Goal: Information Seeking & Learning: Find specific fact

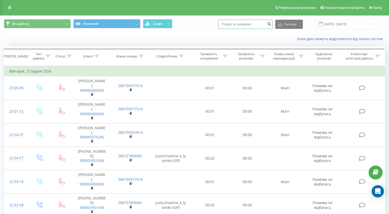
click at [247, 25] on input at bounding box center [246, 24] width 54 height 9
paste input "0503382061"
type input "0503382061"
click at [271, 25] on icon "submit" at bounding box center [269, 23] width 4 height 3
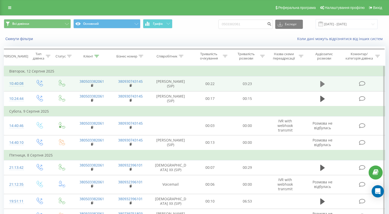
click at [320, 83] on button at bounding box center [323, 84] width 8 height 8
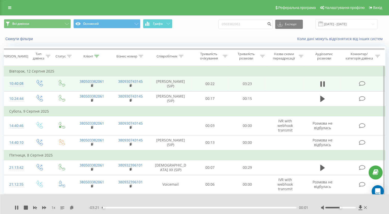
click at [115, 209] on div "- 03:21 00:01 00:01" at bounding box center [199, 207] width 220 height 5
click at [115, 208] on div "00:14" at bounding box center [199, 208] width 195 height 2
click at [344, 209] on div at bounding box center [344, 207] width 47 height 5
drag, startPoint x: 340, startPoint y: 208, endPoint x: 363, endPoint y: 208, distance: 23.3
click at [363, 208] on div at bounding box center [344, 207] width 47 height 5
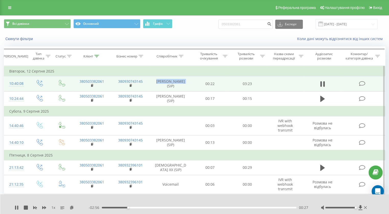
drag, startPoint x: 158, startPoint y: 81, endPoint x: 185, endPoint y: 82, distance: 27.4
click at [185, 82] on td "[PERSON_NAME] (SIP)" at bounding box center [171, 84] width 42 height 15
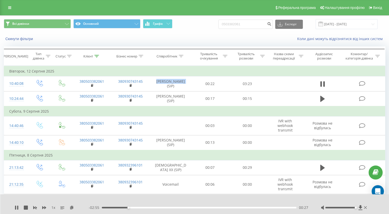
copy td "[PERSON_NAME]"
click at [159, 209] on div "01:00" at bounding box center [199, 208] width 195 height 2
click at [164, 209] on div "01:05" at bounding box center [199, 208] width 195 height 2
click at [171, 209] on div "01:05" at bounding box center [199, 208] width 195 height 2
click at [180, 209] on div "01:13" at bounding box center [199, 208] width 195 height 2
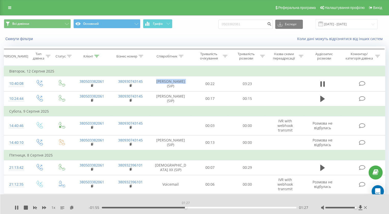
click at [186, 208] on div "01:27" at bounding box center [199, 208] width 195 height 2
click at [190, 209] on div "01:32" at bounding box center [199, 208] width 195 height 2
click at [193, 209] on div "01:32" at bounding box center [199, 208] width 195 height 2
click at [199, 209] on div "01:37" at bounding box center [199, 208] width 195 height 2
click at [205, 209] on div "01:47" at bounding box center [199, 208] width 195 height 2
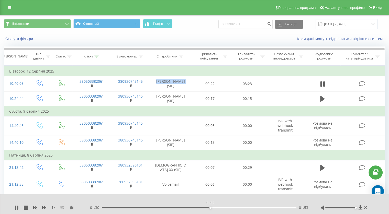
click at [210, 209] on div "01:53" at bounding box center [199, 208] width 195 height 2
click at [217, 208] on div "01:54" at bounding box center [199, 208] width 195 height 2
click at [222, 208] on div "02:05" at bounding box center [222, 208] width 2 height 2
click at [227, 208] on div "02:10" at bounding box center [199, 208] width 195 height 2
click at [232, 208] on div "02:16" at bounding box center [199, 208] width 195 height 2
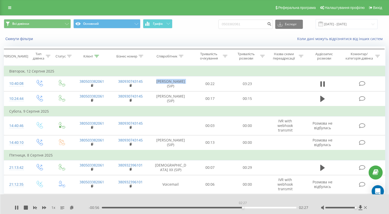
click at [243, 208] on div "02:27" at bounding box center [199, 208] width 195 height 2
click at [248, 207] on div "02:29" at bounding box center [199, 208] width 195 height 2
click at [252, 208] on div "02:37" at bounding box center [199, 208] width 195 height 2
click at [258, 208] on div "02:37" at bounding box center [199, 208] width 195 height 2
click at [263, 208] on div "02:48" at bounding box center [199, 208] width 195 height 2
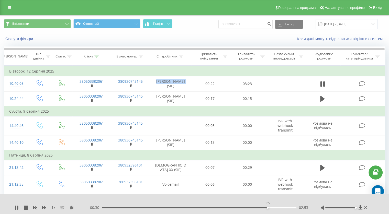
click at [268, 208] on div "02:53" at bounding box center [199, 208] width 195 height 2
click at [273, 208] on div "02:59" at bounding box center [199, 208] width 195 height 2
click at [276, 208] on div "03:02" at bounding box center [199, 208] width 195 height 2
click at [281, 208] on div "03:03" at bounding box center [199, 208] width 195 height 2
click at [288, 208] on div "03:09" at bounding box center [199, 208] width 195 height 2
